Goal: Transaction & Acquisition: Purchase product/service

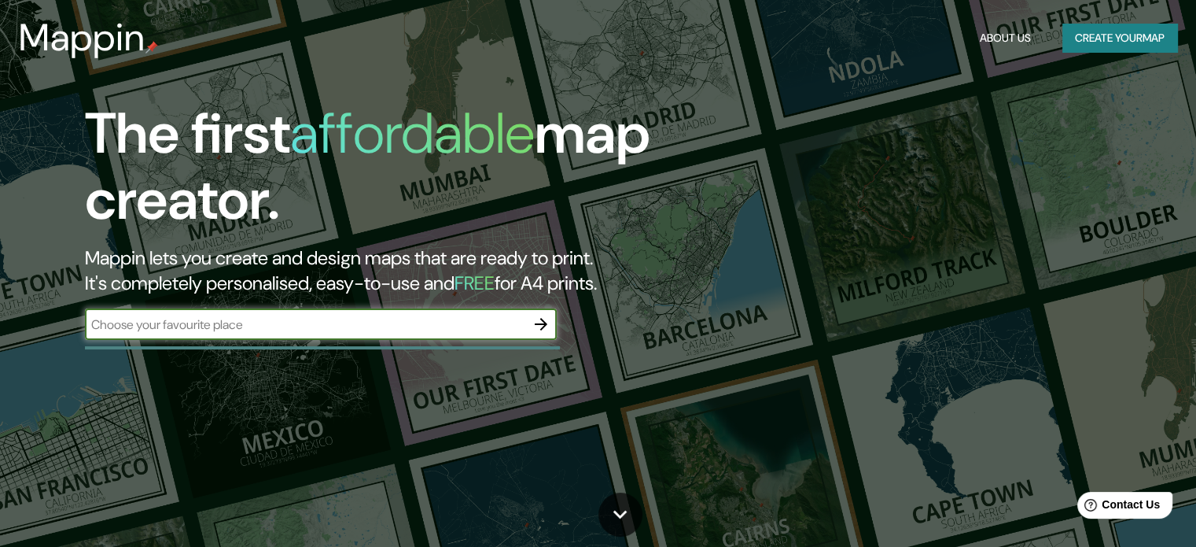
click at [356, 330] on input "text" at bounding box center [305, 324] width 441 height 18
click at [371, 325] on input "60 Richmond Housing Cooperative" at bounding box center [305, 324] width 441 height 18
drag, startPoint x: 371, startPoint y: 325, endPoint x: 161, endPoint y: 328, distance: 210.0
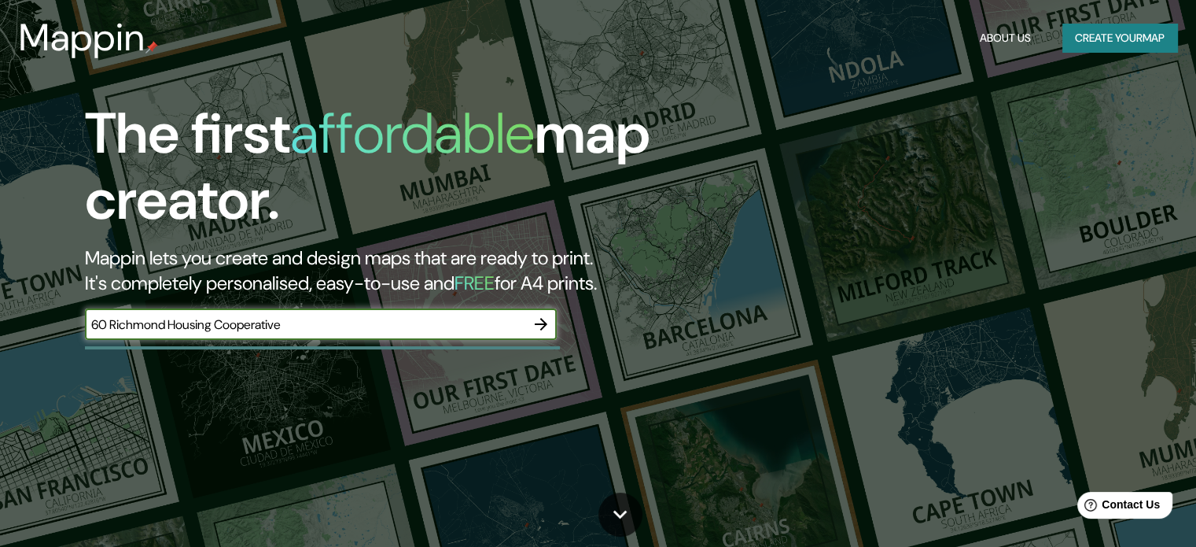
click at [171, 330] on input "60 Richmond Housing Cooperative" at bounding box center [305, 324] width 441 height 18
type input "60 [GEOGRAPHIC_DATA]"
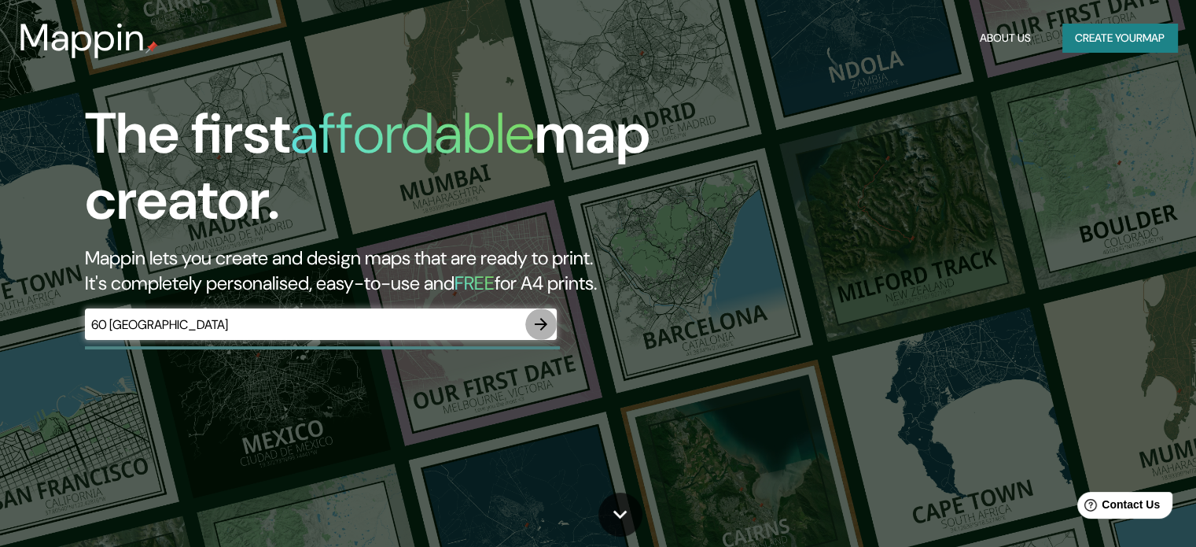
click at [547, 323] on icon "button" at bounding box center [541, 324] width 19 height 19
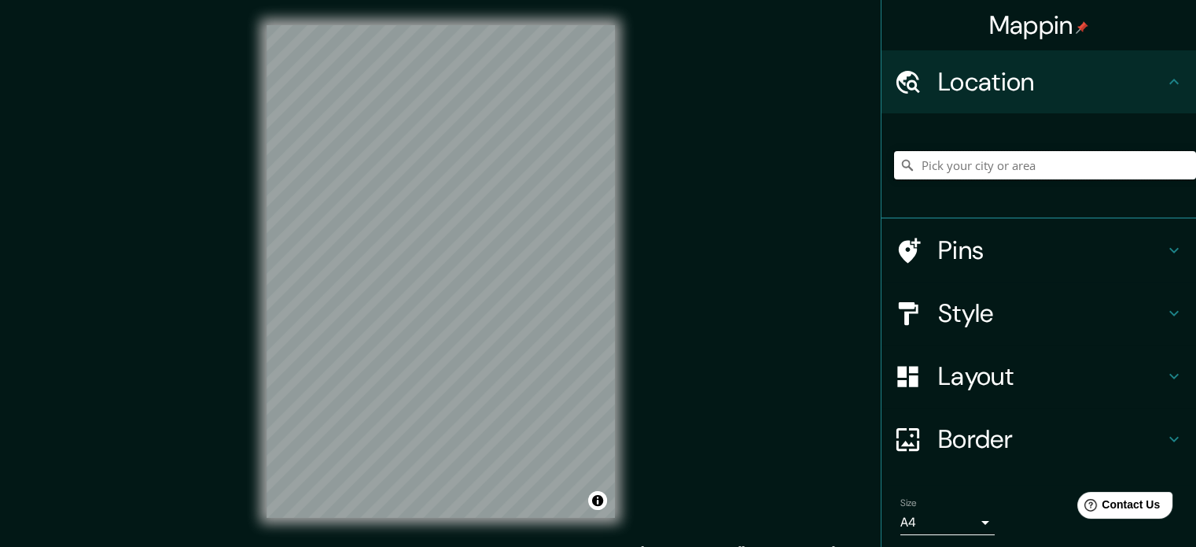
click at [960, 171] on input "Pick your city or area" at bounding box center [1045, 165] width 302 height 28
paste input "[STREET_ADDRESS]"
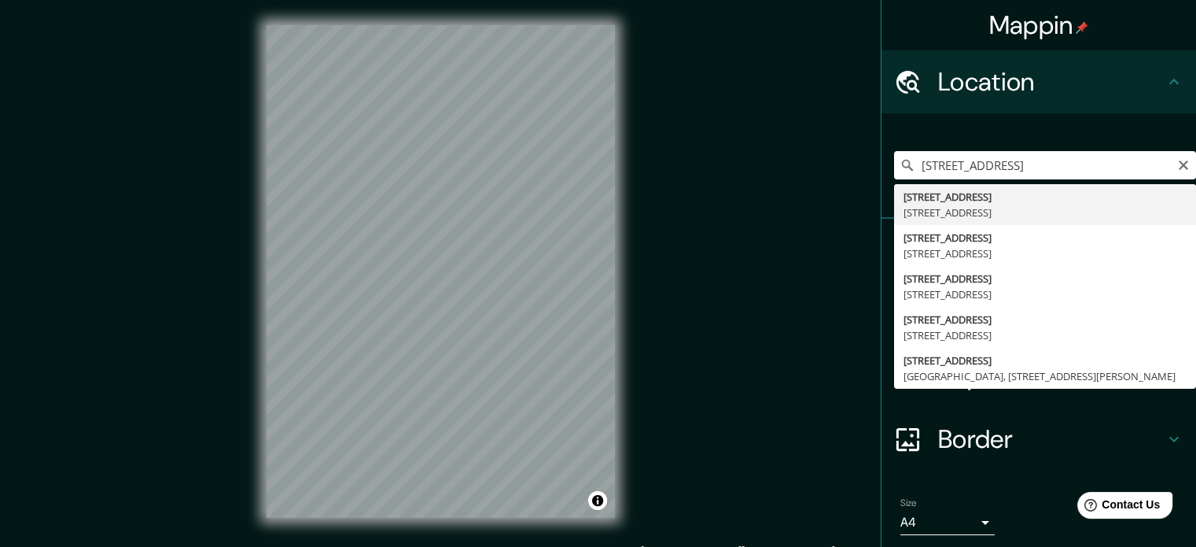
type input "[STREET_ADDRESS]"
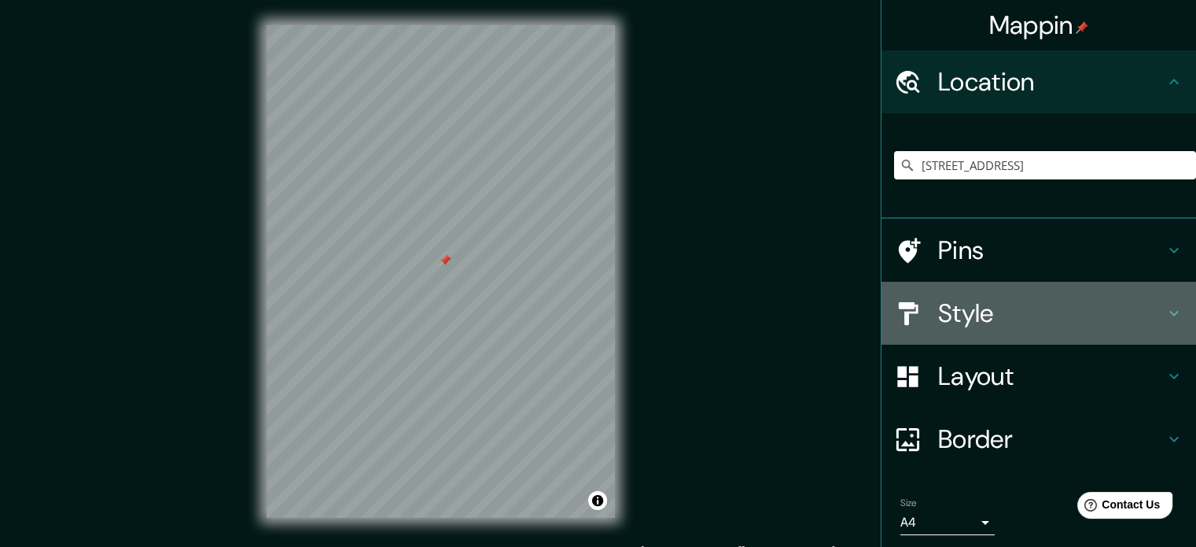
click at [957, 311] on h4 "Style" at bounding box center [1051, 312] width 227 height 31
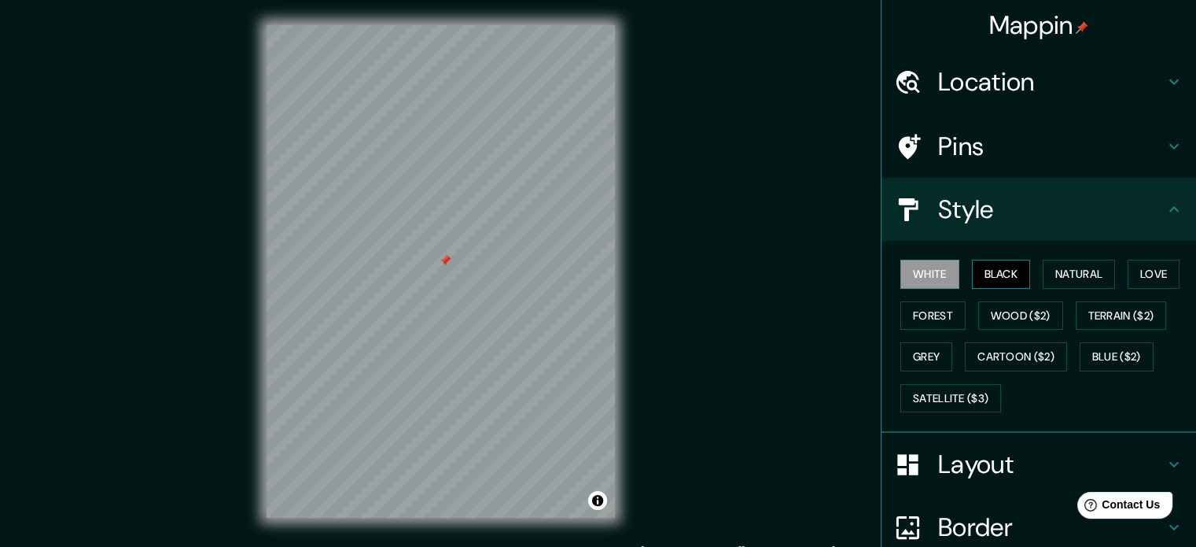
click at [997, 278] on button "Black" at bounding box center [1001, 274] width 59 height 29
click at [1016, 124] on div "Pins" at bounding box center [1039, 146] width 315 height 63
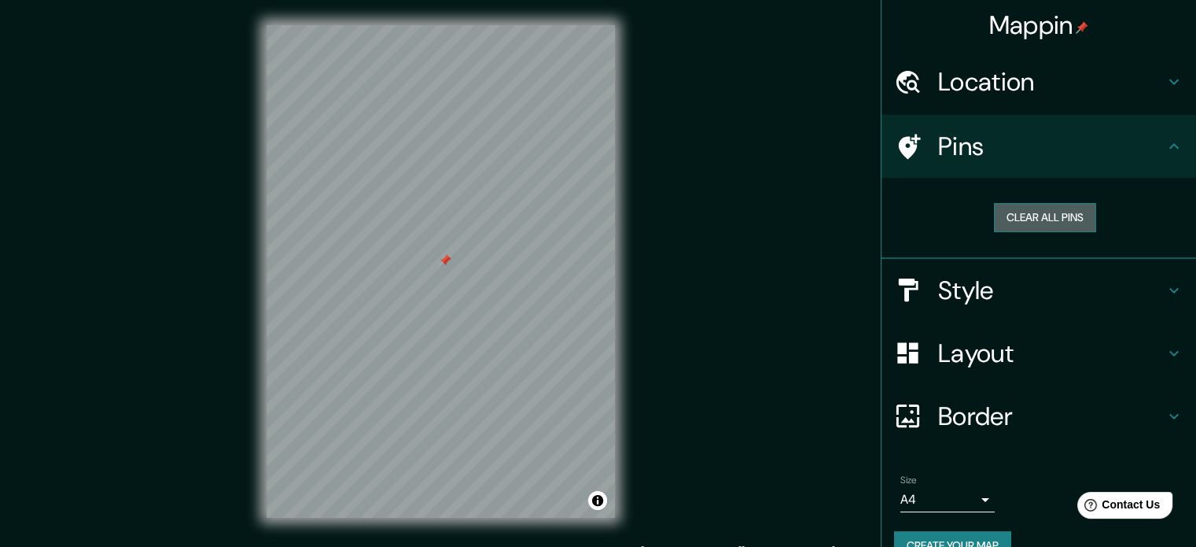
click at [1050, 216] on button "Clear all pins" at bounding box center [1045, 217] width 102 height 29
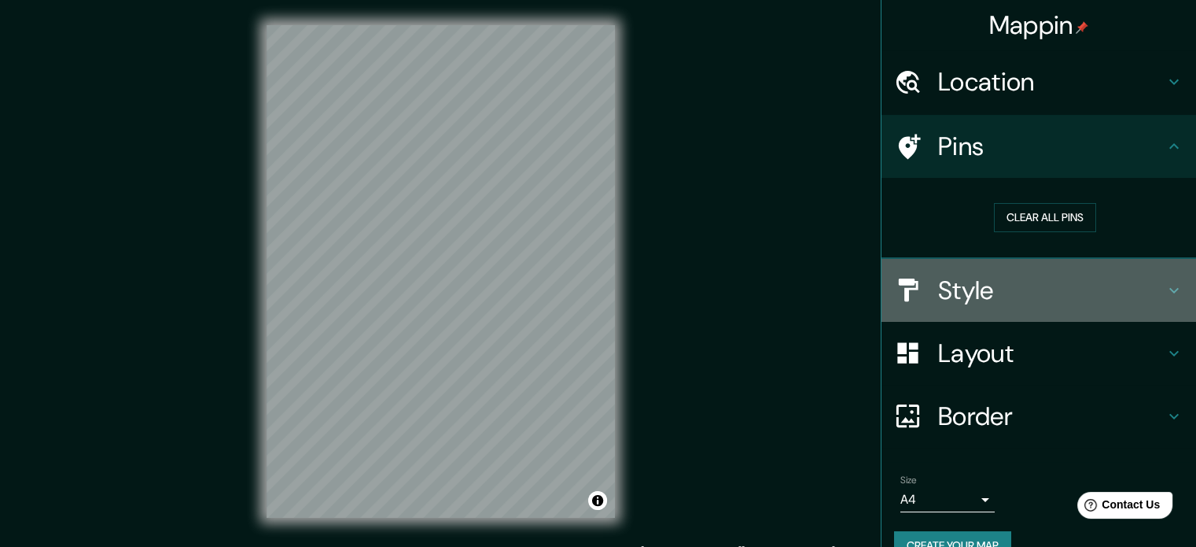
click at [1067, 293] on h4 "Style" at bounding box center [1051, 290] width 227 height 31
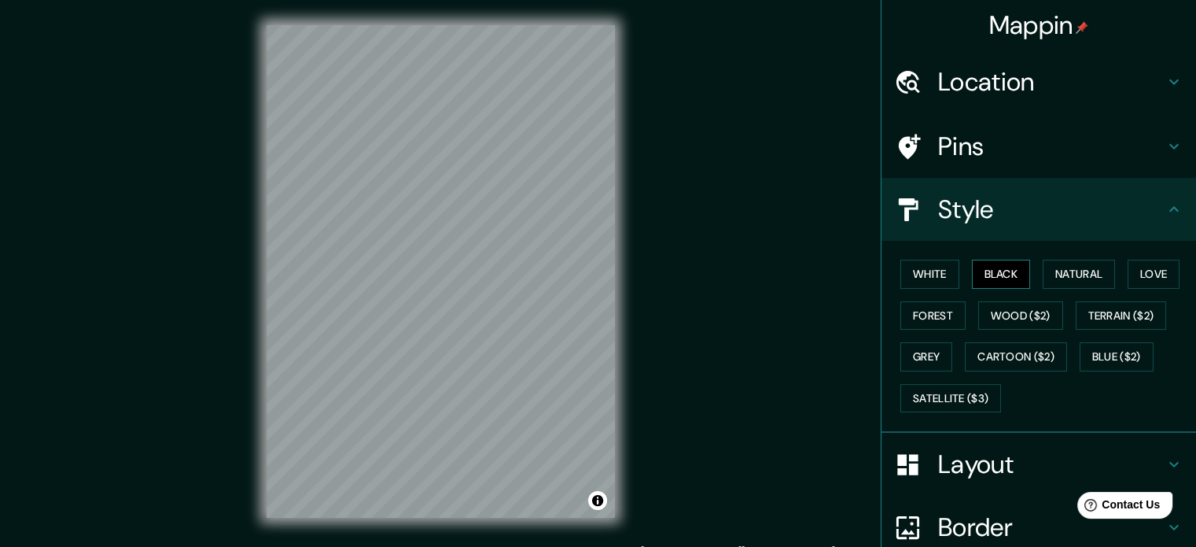
click at [1004, 273] on button "Black" at bounding box center [1001, 274] width 59 height 29
click at [1070, 278] on button "Natural" at bounding box center [1079, 274] width 72 height 29
click at [1131, 274] on button "Love" at bounding box center [1154, 274] width 52 height 29
click at [936, 317] on button "Forest" at bounding box center [933, 315] width 65 height 29
click at [1020, 315] on button "Wood ($2)" at bounding box center [1021, 315] width 85 height 29
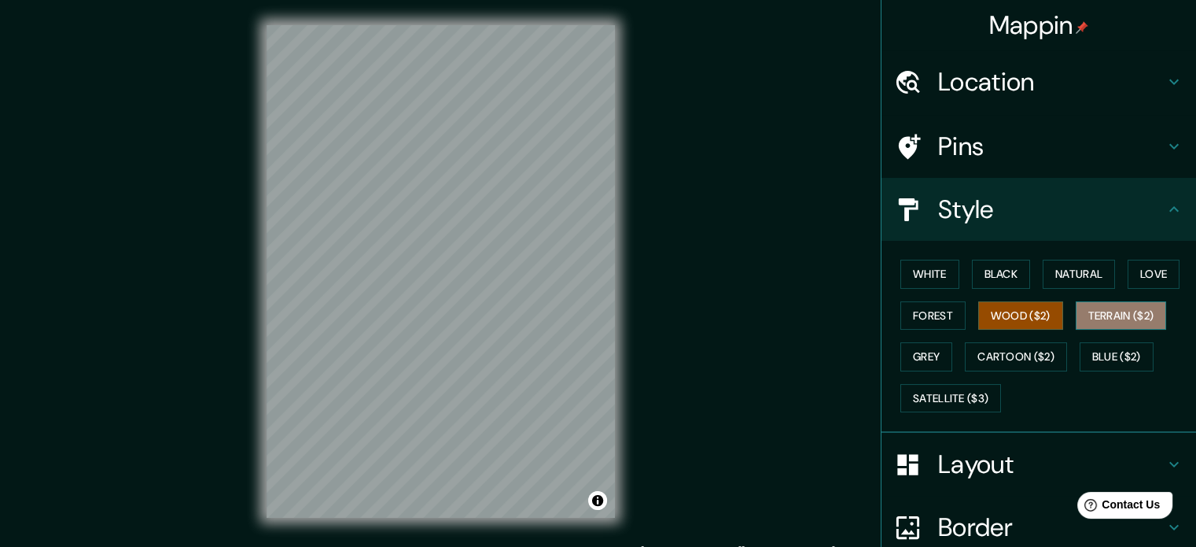
click at [1114, 317] on button "Terrain ($2)" at bounding box center [1121, 315] width 91 height 29
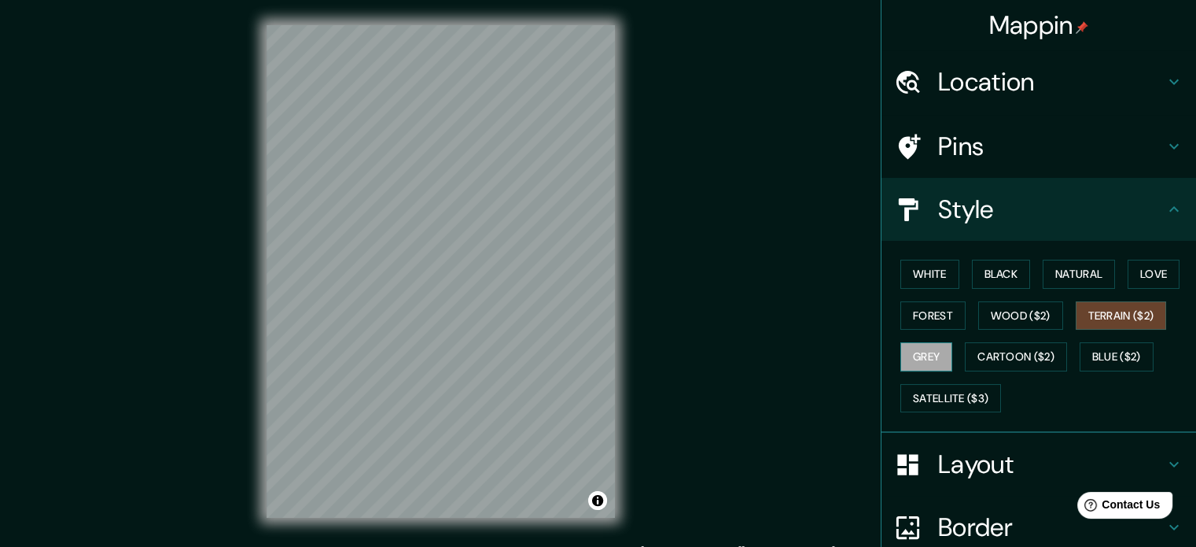
click at [931, 355] on button "Grey" at bounding box center [927, 356] width 52 height 29
click at [975, 358] on button "Cartoon ($2)" at bounding box center [1016, 356] width 102 height 29
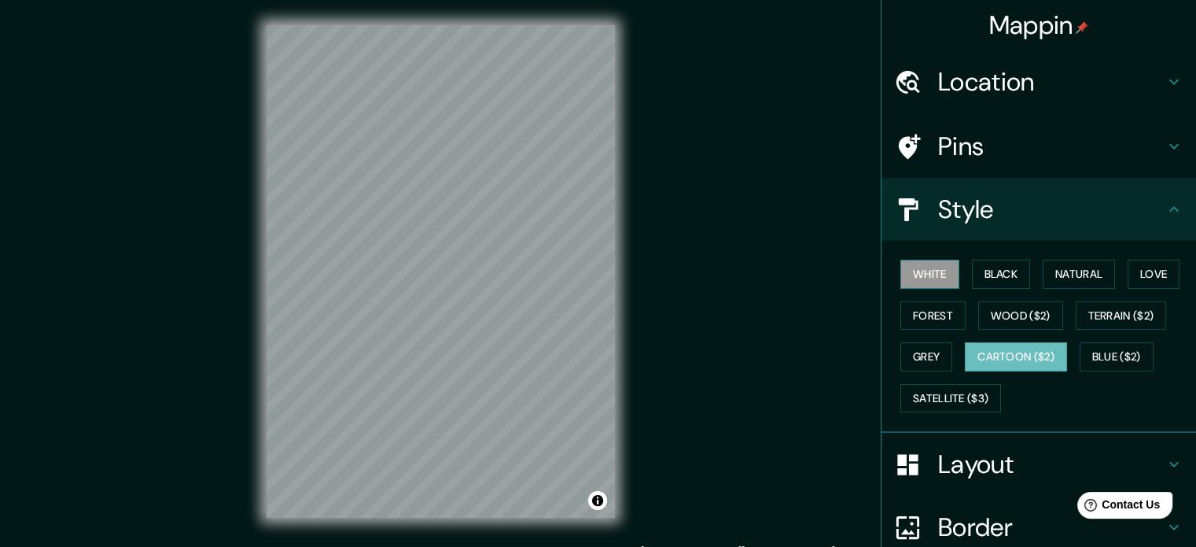
click at [921, 278] on button "White" at bounding box center [930, 274] width 59 height 29
click at [1005, 270] on button "Black" at bounding box center [1001, 274] width 59 height 29
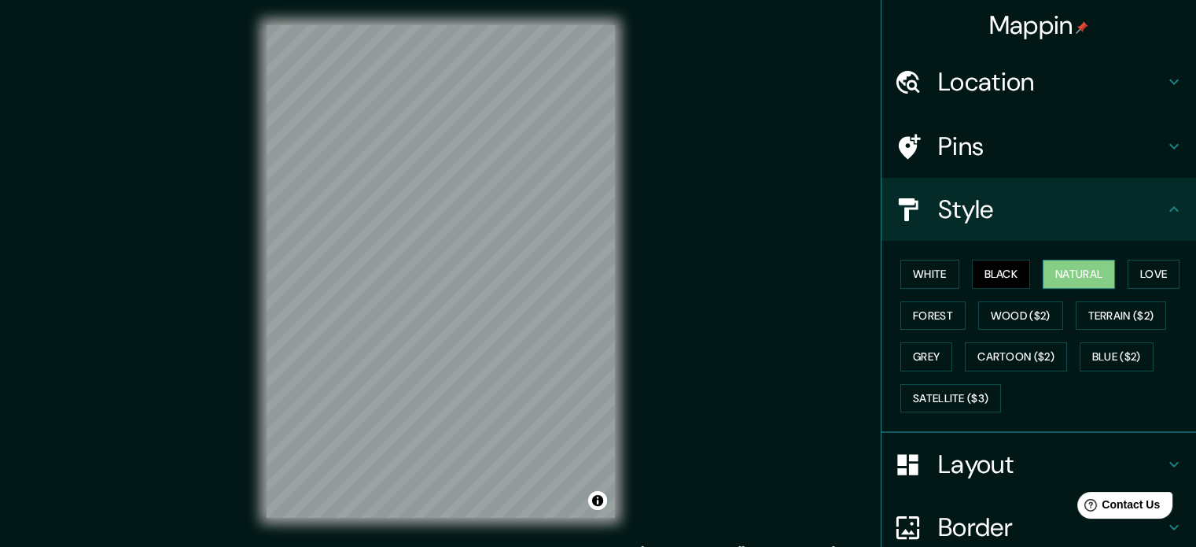
click at [1056, 268] on button "Natural" at bounding box center [1079, 274] width 72 height 29
click at [1019, 440] on div "Layout" at bounding box center [1039, 464] width 315 height 63
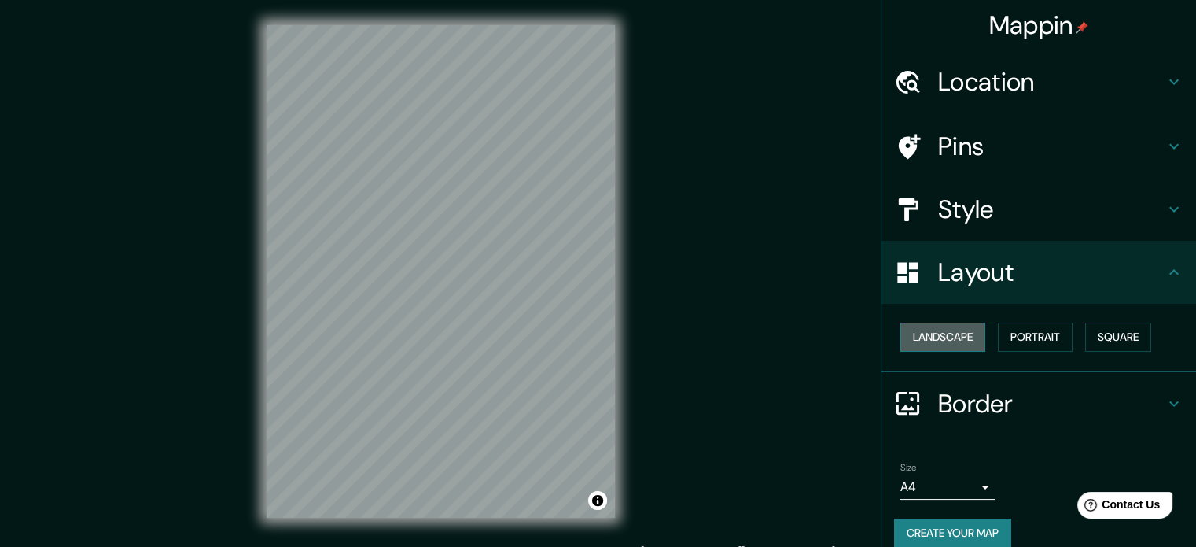
click at [931, 330] on button "Landscape" at bounding box center [943, 337] width 85 height 29
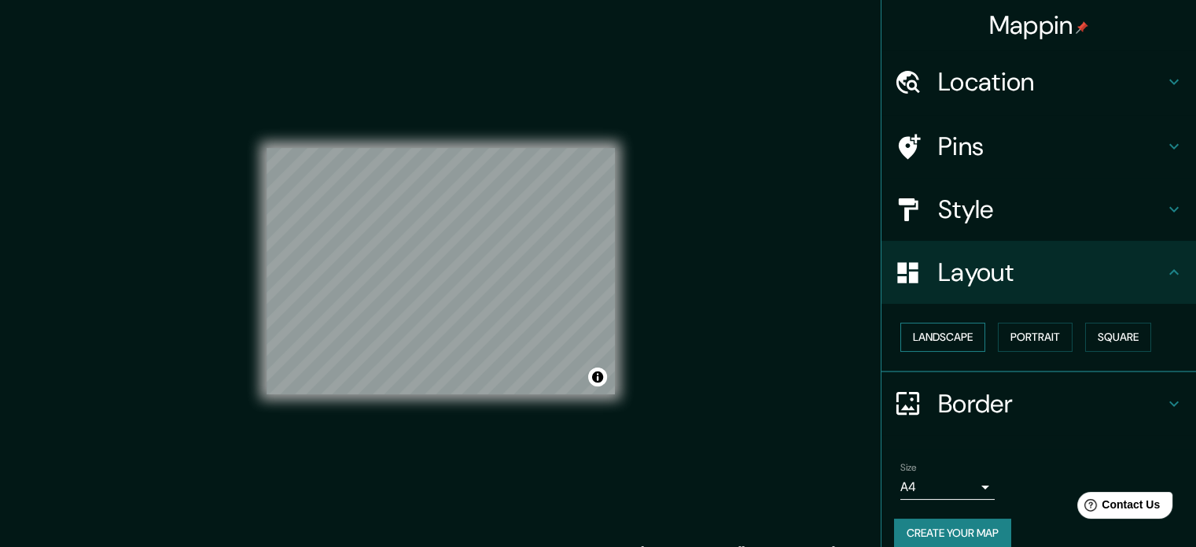
click at [932, 330] on button "Landscape" at bounding box center [943, 337] width 85 height 29
click at [1035, 335] on button "Portrait" at bounding box center [1035, 337] width 75 height 29
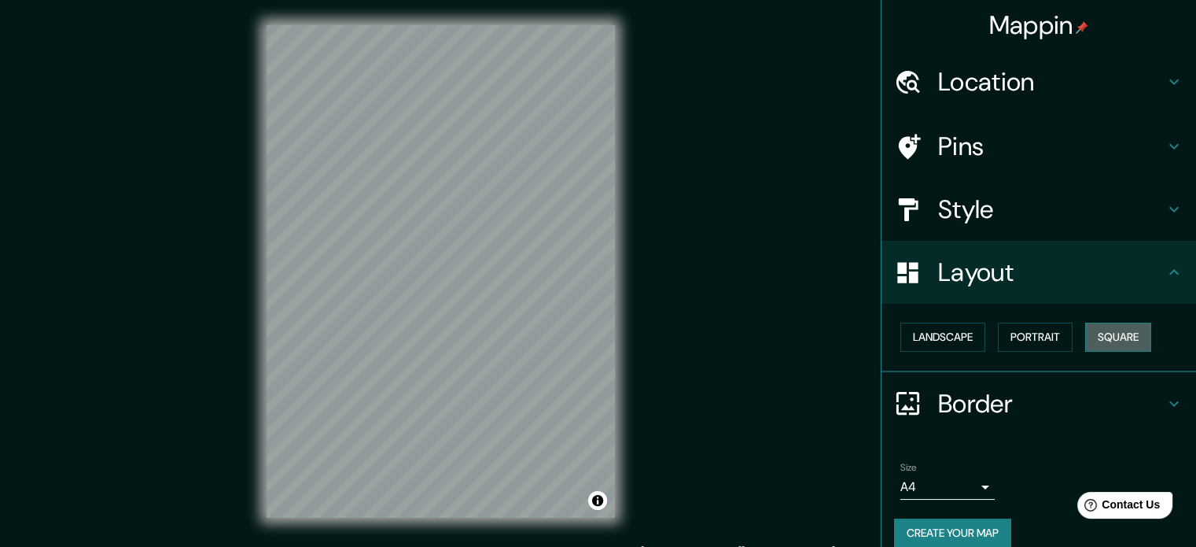
click at [1104, 339] on button "Square" at bounding box center [1119, 337] width 66 height 29
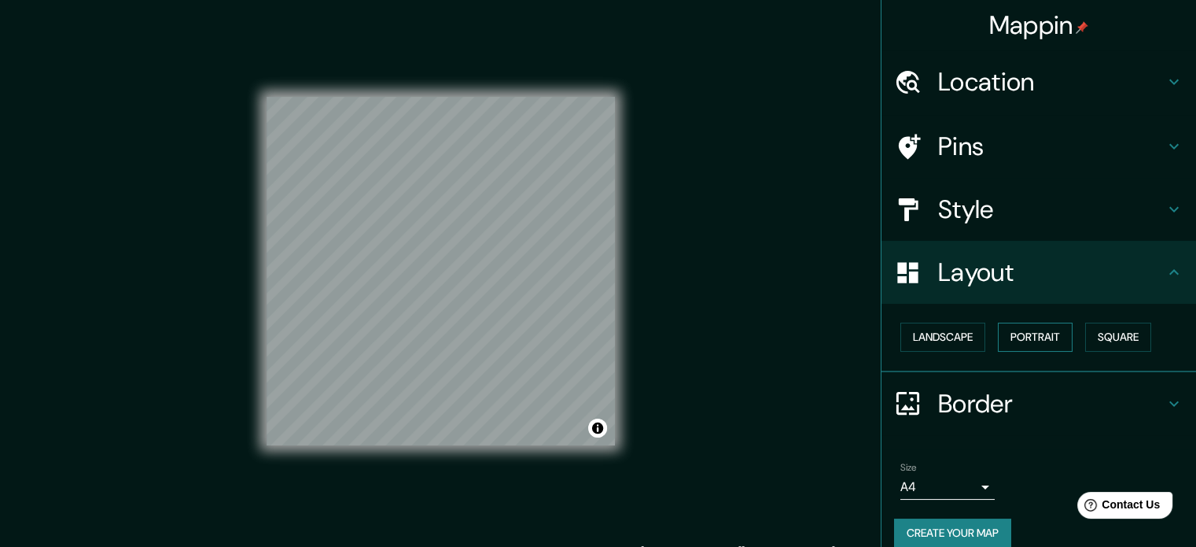
click at [1038, 345] on button "Portrait" at bounding box center [1035, 337] width 75 height 29
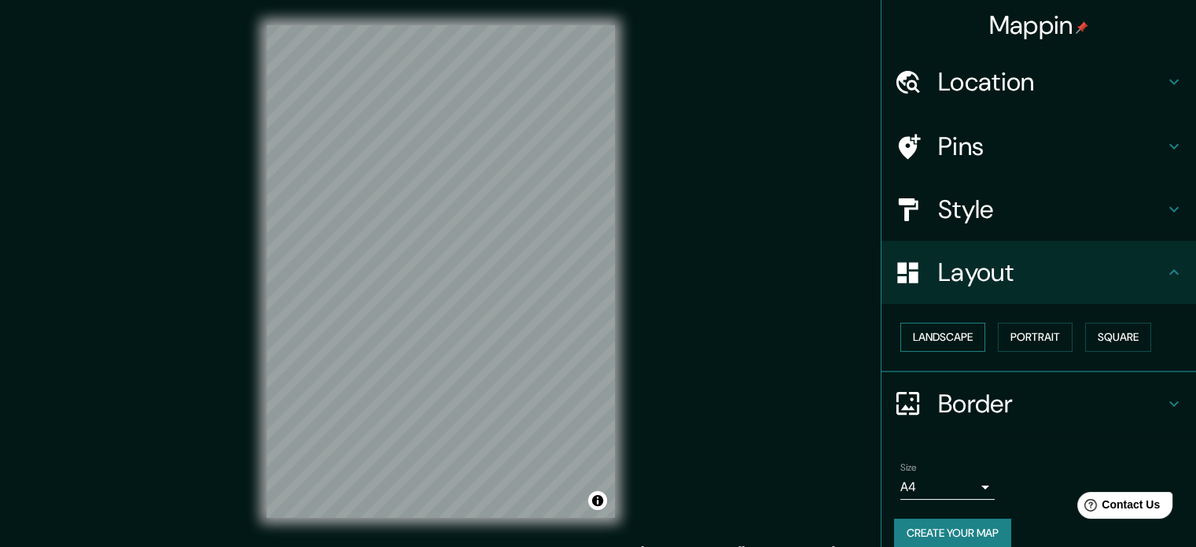
click at [950, 344] on button "Landscape" at bounding box center [943, 337] width 85 height 29
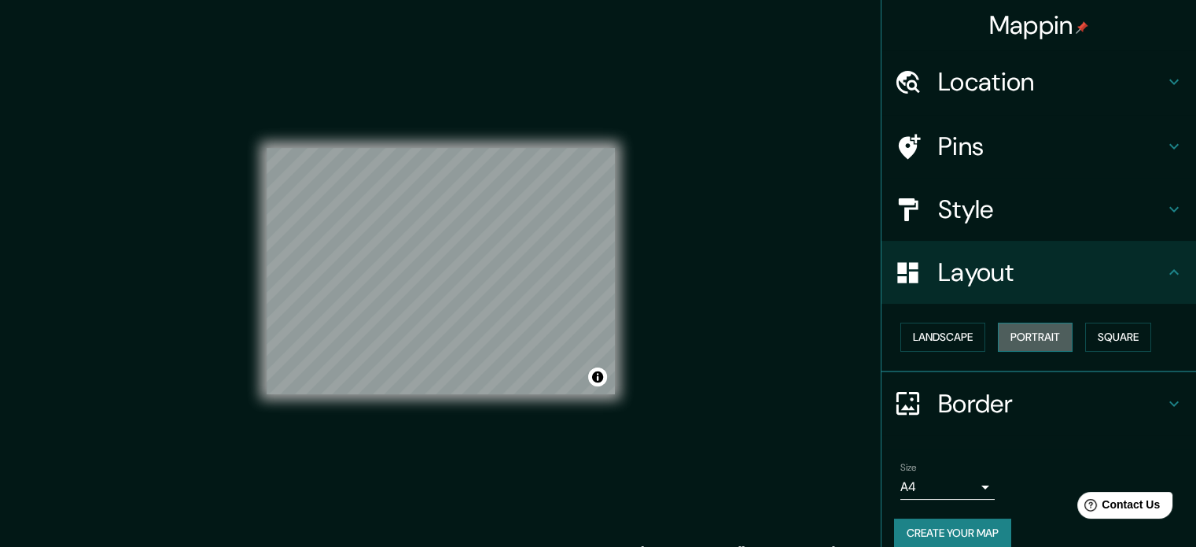
click at [1024, 335] on button "Portrait" at bounding box center [1035, 337] width 75 height 29
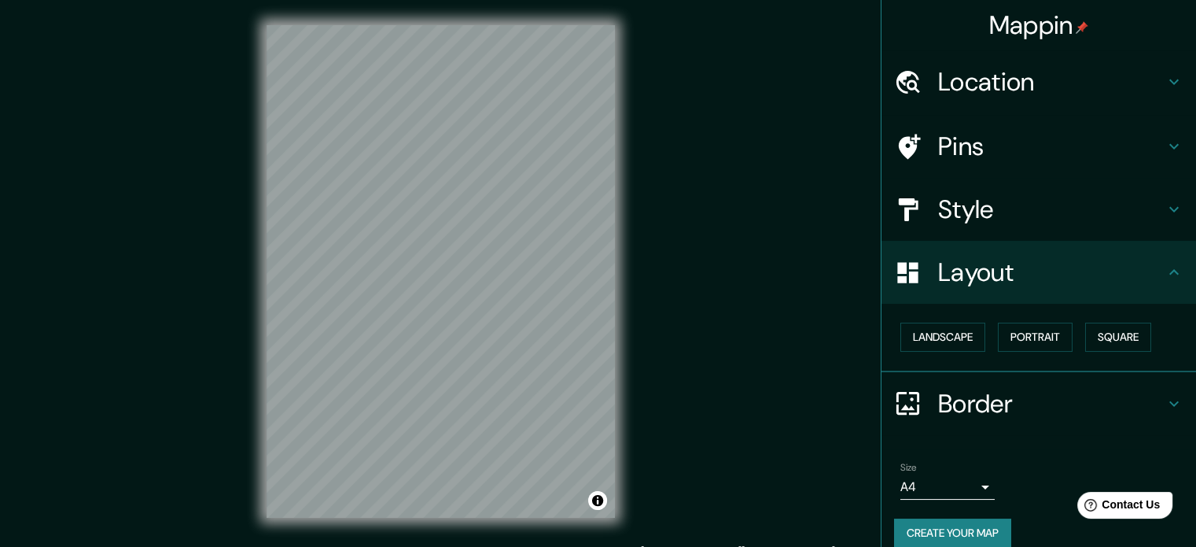
click at [972, 481] on body "Mappin Location [STREET_ADDRESS], [GEOGRAPHIC_DATA] Pins Style Layout Landscape…" at bounding box center [598, 273] width 1196 height 547
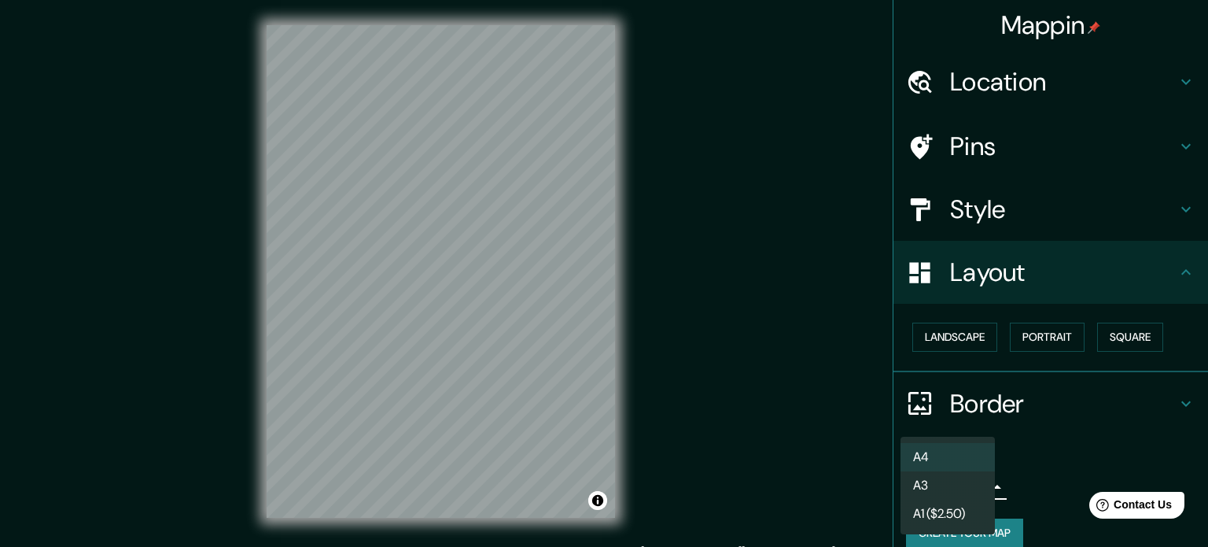
click at [974, 482] on li "A3" at bounding box center [948, 485] width 94 height 28
type input "a4"
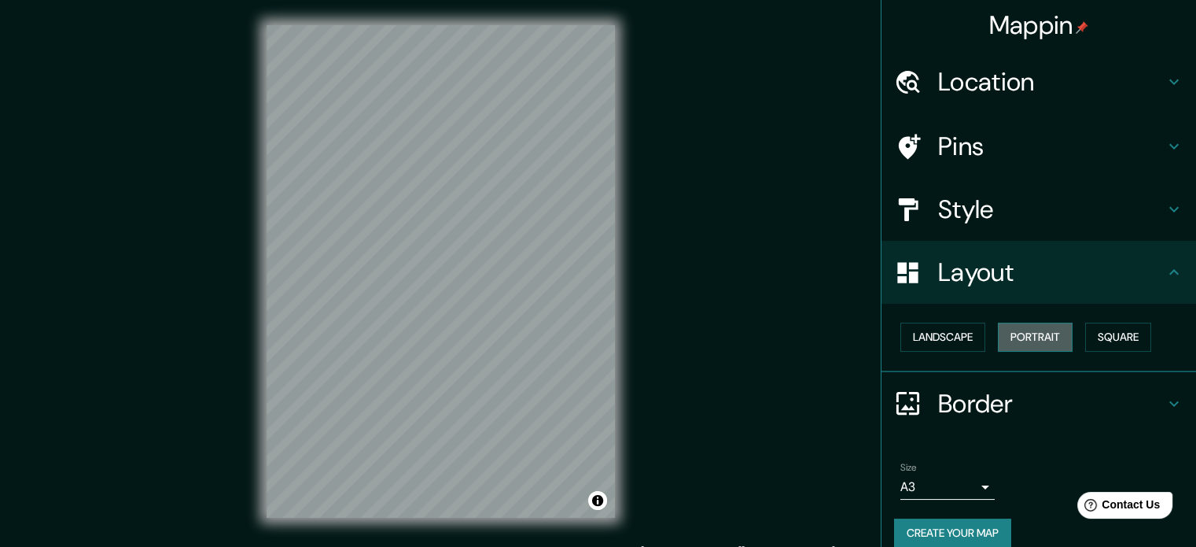
click at [1009, 334] on button "Portrait" at bounding box center [1035, 337] width 75 height 29
click at [957, 336] on button "Landscape" at bounding box center [943, 337] width 85 height 29
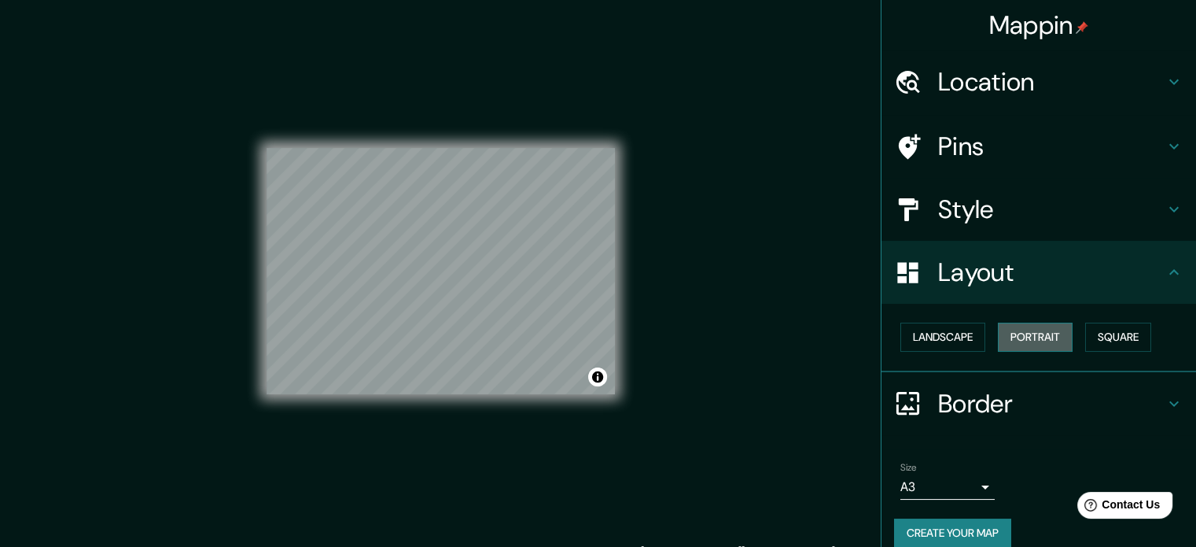
click at [1000, 336] on button "Portrait" at bounding box center [1035, 337] width 75 height 29
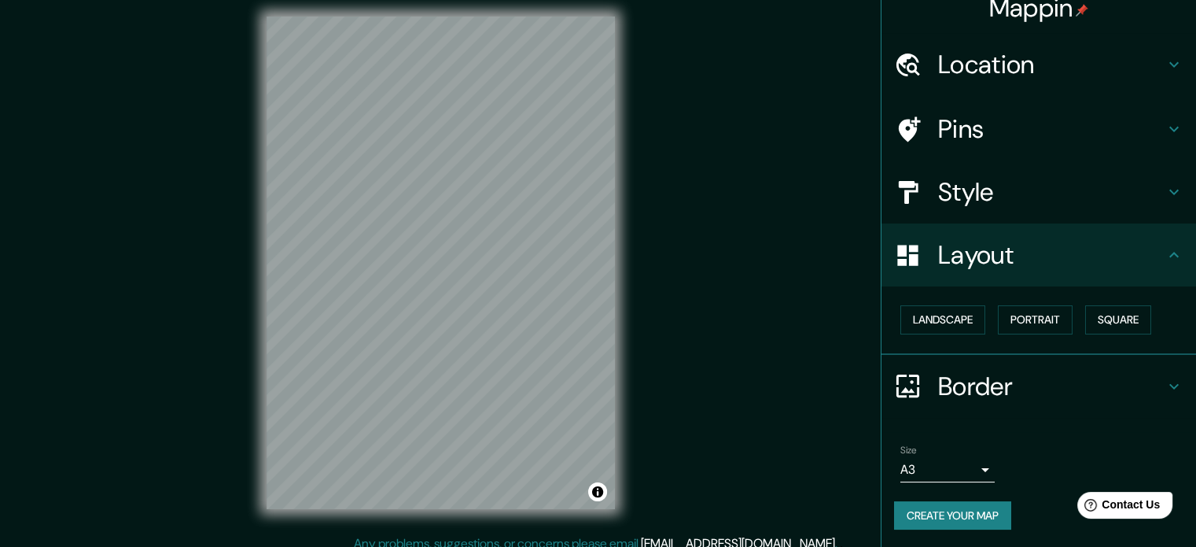
scroll to position [20, 0]
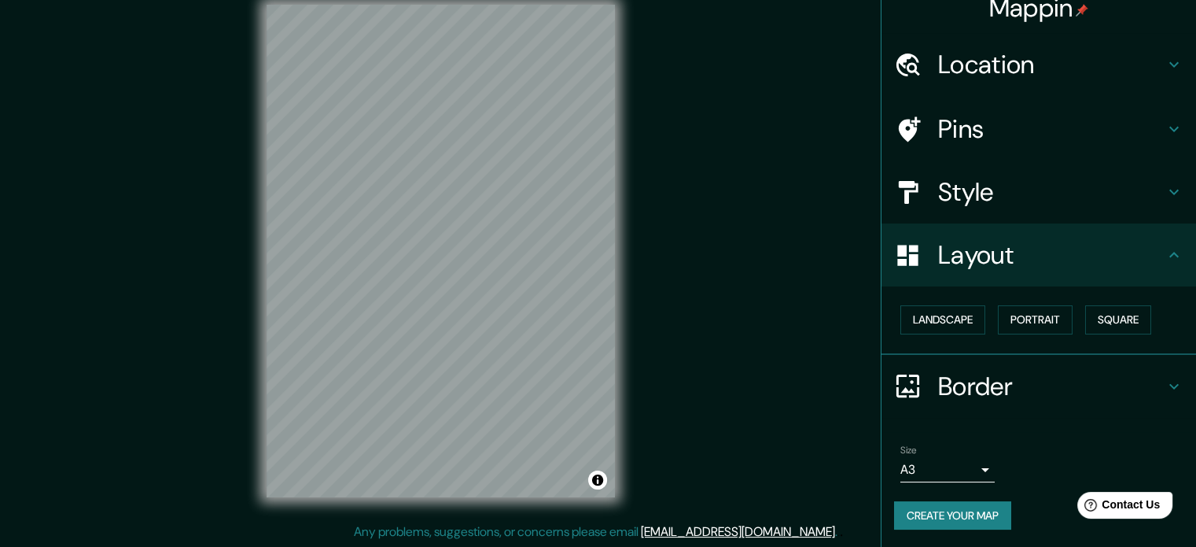
click at [1032, 182] on h4 "Style" at bounding box center [1051, 191] width 227 height 31
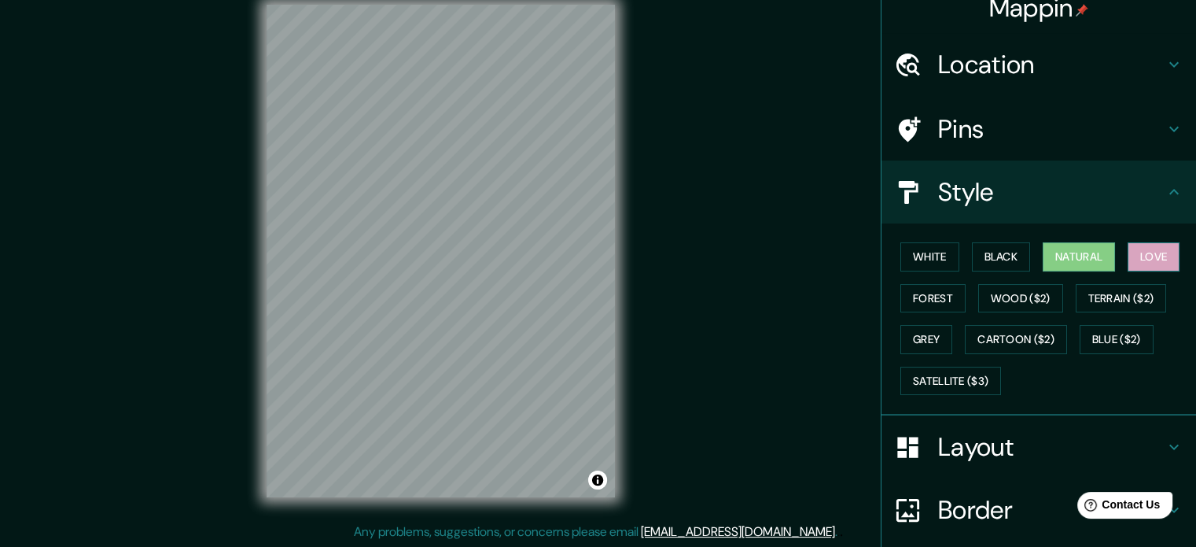
click at [1130, 259] on button "Love" at bounding box center [1154, 256] width 52 height 29
click at [920, 292] on button "Forest" at bounding box center [933, 298] width 65 height 29
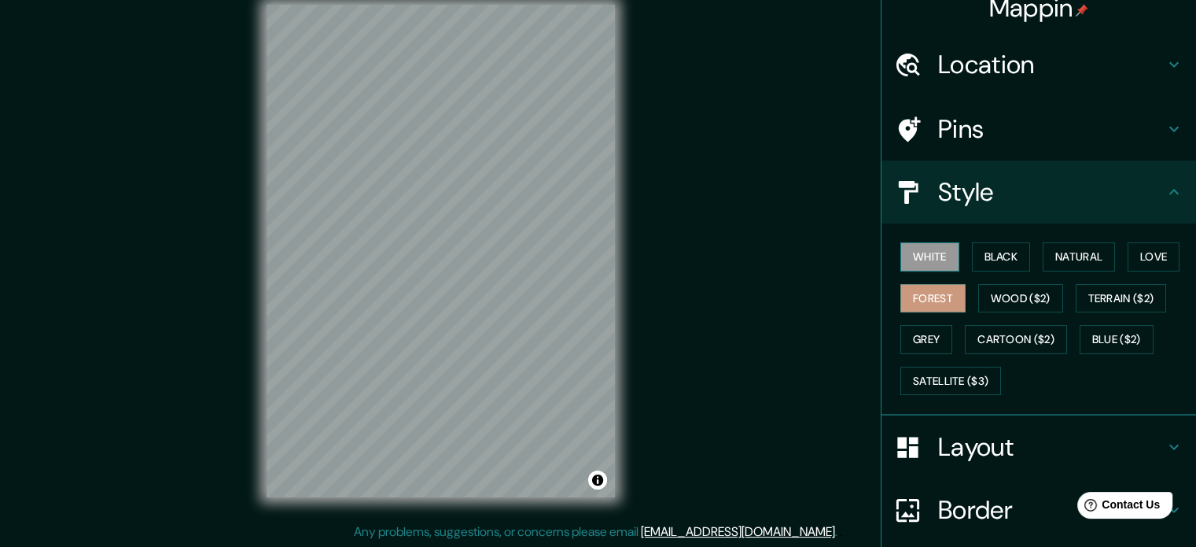
click at [929, 250] on button "White" at bounding box center [930, 256] width 59 height 29
click at [1053, 251] on button "Natural" at bounding box center [1079, 256] width 72 height 29
